Goal: Task Accomplishment & Management: Complete application form

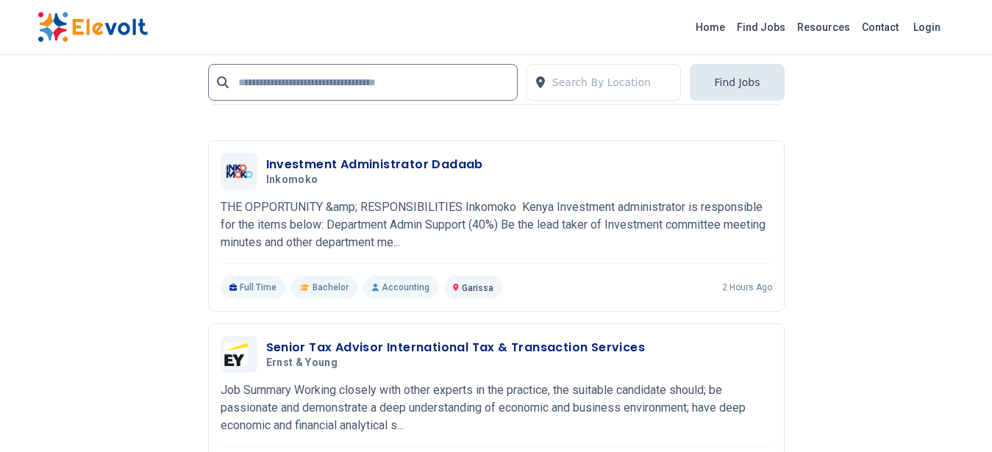
scroll to position [2961, 0]
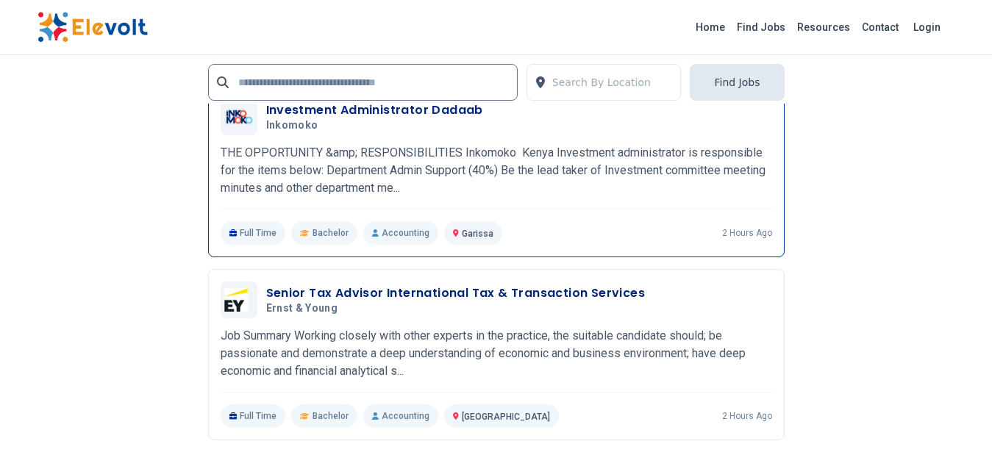
click at [509, 160] on p "THE OPPORTUNITY &amp; RESPONSIBILITIES Inkomoko Kenya Investment administrator …" at bounding box center [497, 170] width 552 height 53
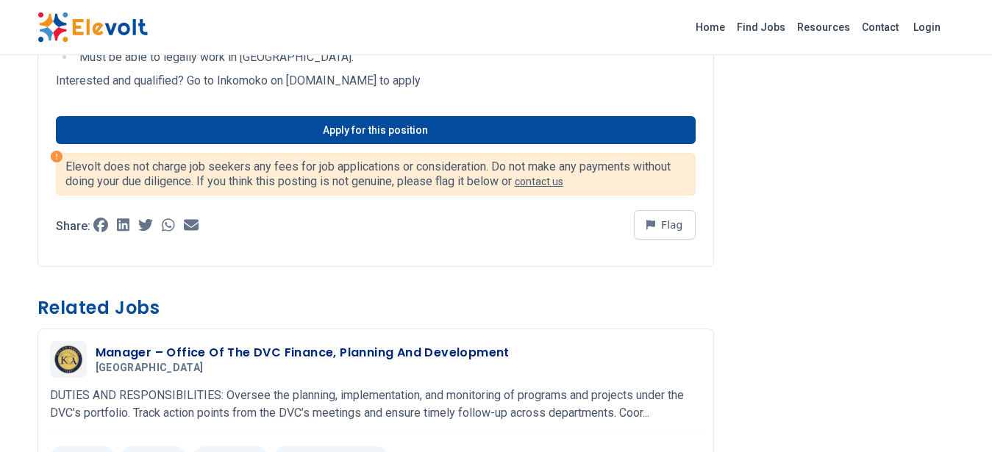
scroll to position [1676, 0]
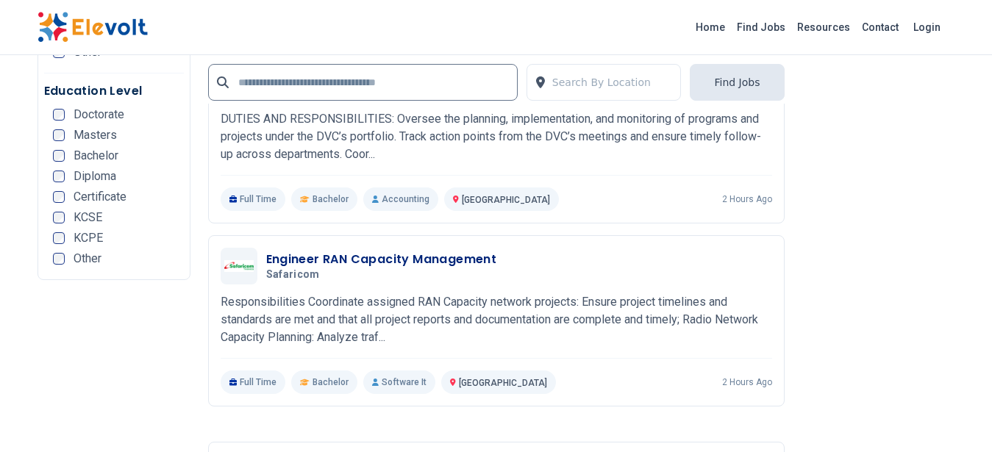
scroll to position [2822, 0]
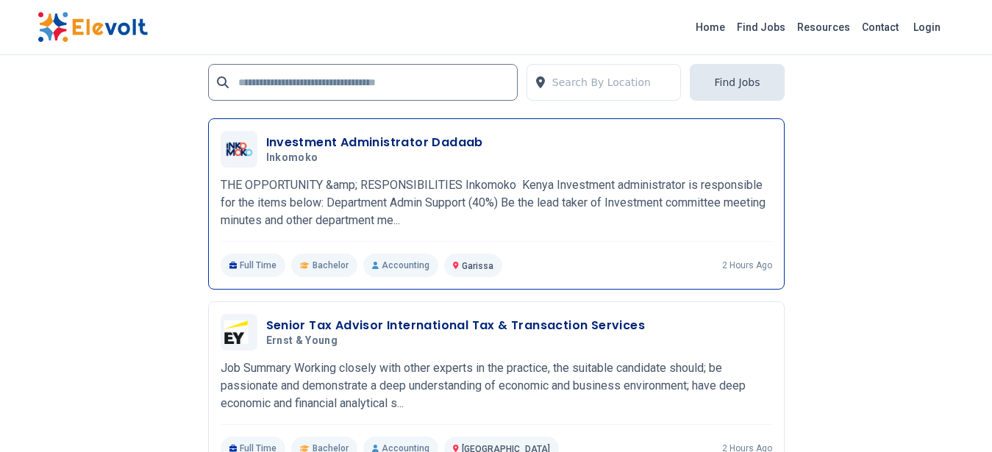
click at [563, 213] on p "THE OPPORTUNITY &amp; RESPONSIBILITIES Inkomoko Kenya Investment administrator …" at bounding box center [497, 203] width 552 height 53
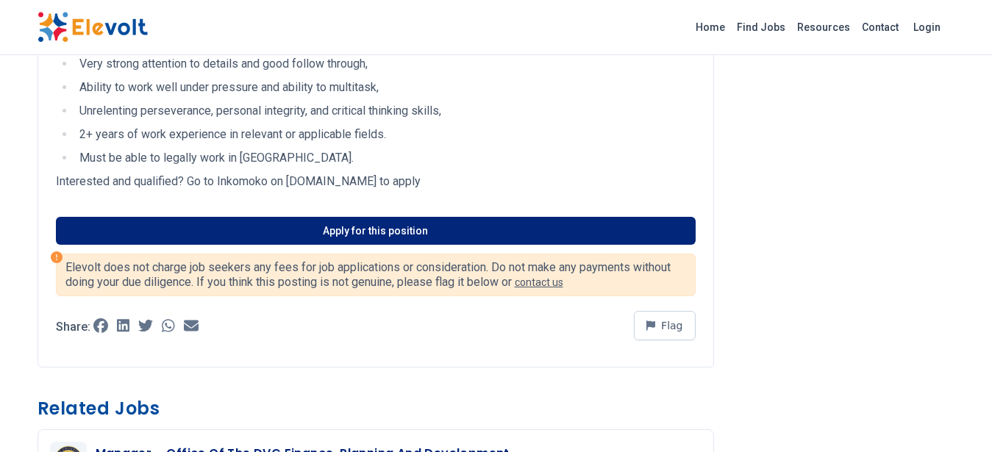
scroll to position [1489, 0]
click at [421, 240] on link "Apply for this position" at bounding box center [376, 231] width 640 height 28
